Goal: Task Accomplishment & Management: Use online tool/utility

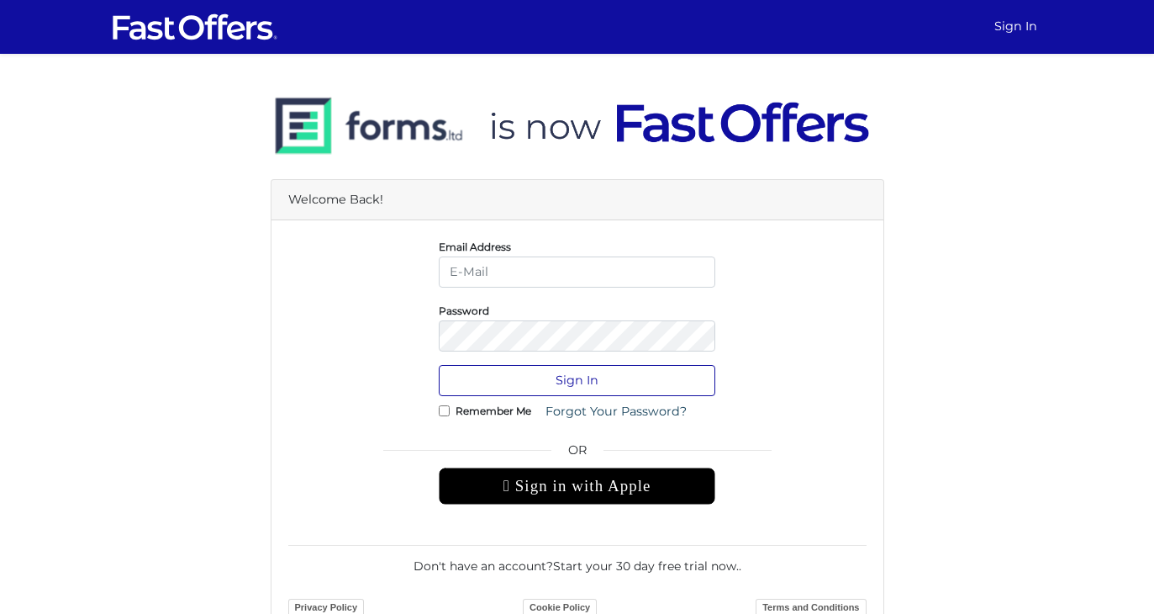
type input "[EMAIL_ADDRESS][DOMAIN_NAME]"
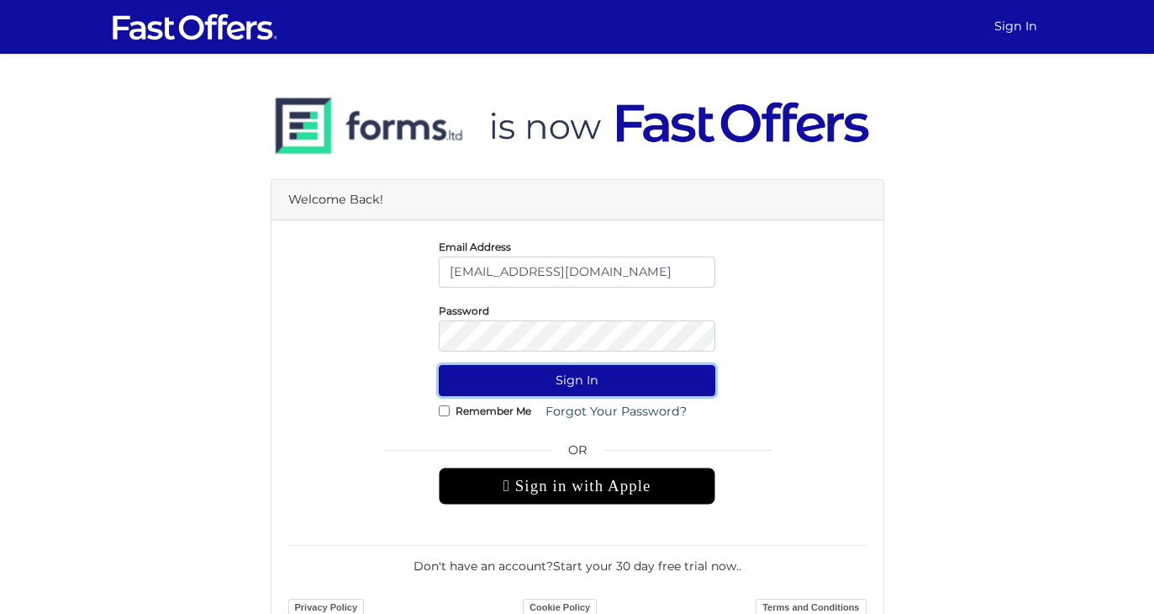
click at [524, 381] on button "Sign In" at bounding box center [577, 380] width 277 height 31
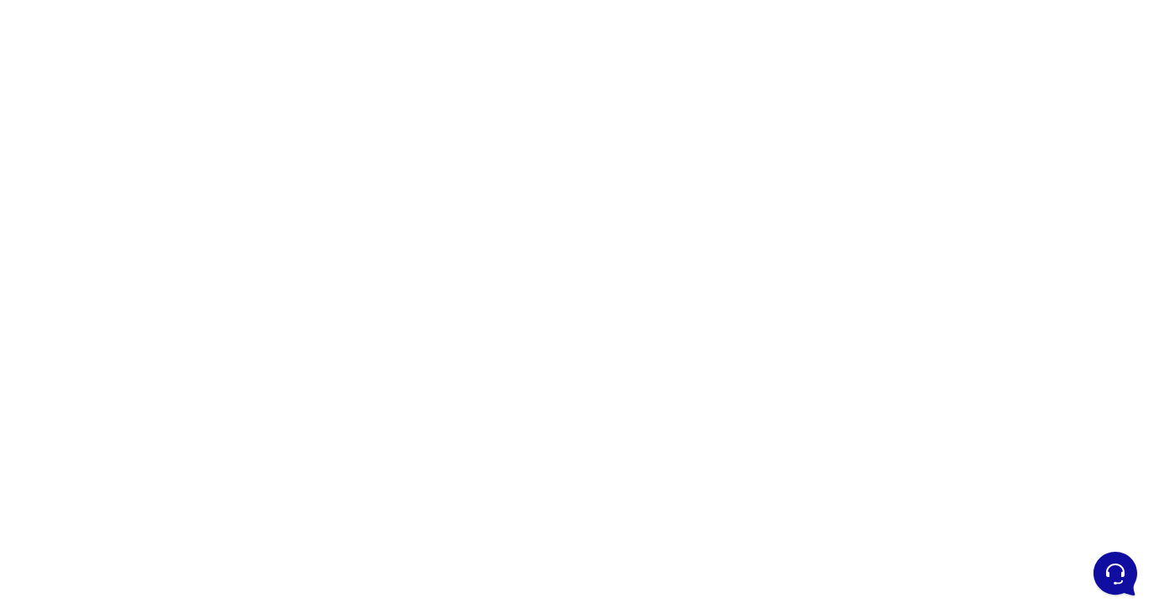
scroll to position [111, 0]
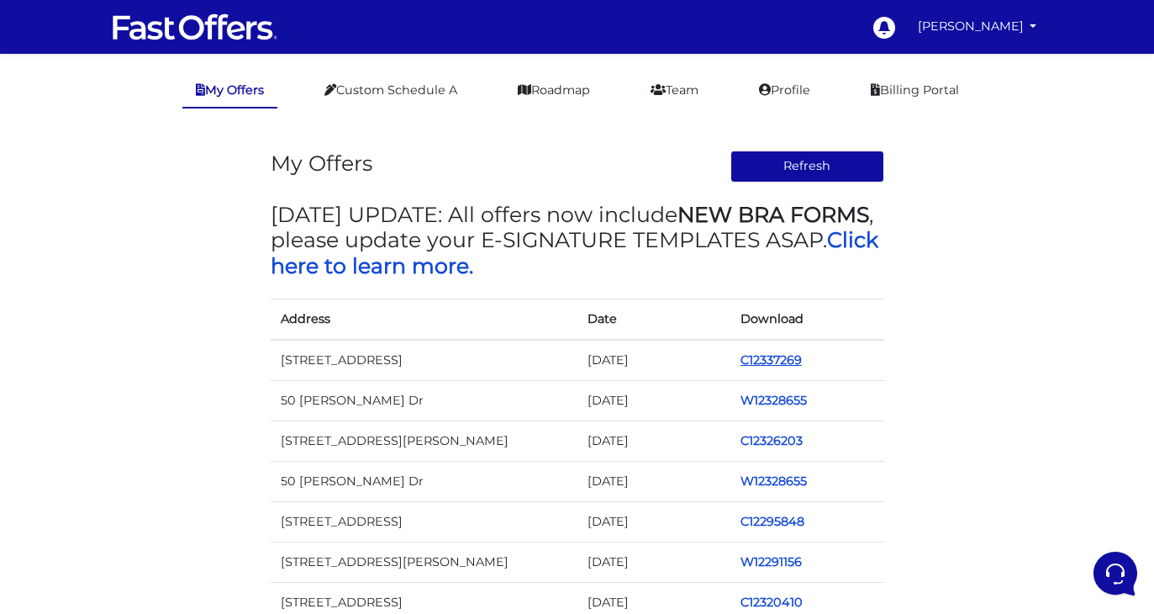
click at [749, 366] on link "C12337269" at bounding box center [770, 359] width 61 height 15
